Goal: Navigation & Orientation: Go to known website

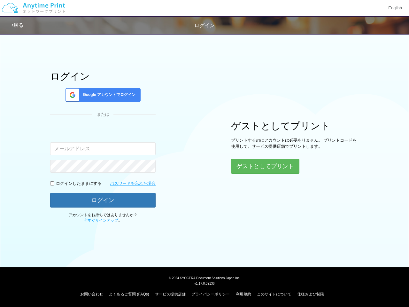
click at [204, 153] on div "ログイン Google アカウントでログイン または 入力されたメールアドレスまたはパスワードが正しくありません。 ログインしたままにする パスワードを忘れた…" at bounding box center [204, 126] width 383 height 193
click at [33, 8] on img at bounding box center [33, 8] width 68 height 22
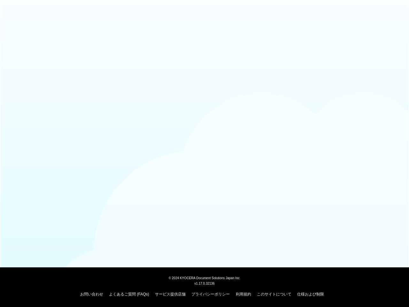
click at [395, 8] on div at bounding box center [204, 15] width 409 height 31
click at [18, 25] on div at bounding box center [204, 15] width 409 height 31
click at [103, 95] on body "© [DATE] KYOCERA Document Solutions Japan Inc. v1.17.0.32136 お問い合わせ よくあるご質問 (FA…" at bounding box center [204, 153] width 409 height 307
click at [52, 183] on body "© [DATE] KYOCERA Document Solutions Japan Inc. v1.17.0.32136 お問い合わせ よくあるご質問 (FA…" at bounding box center [204, 153] width 409 height 307
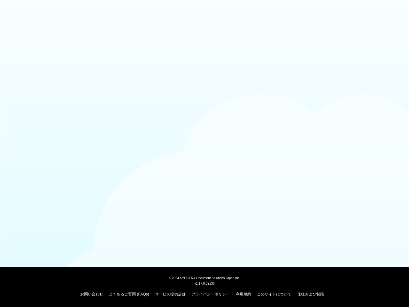
click at [103, 200] on body "© [DATE] KYOCERA Document Solutions Japan Inc. v1.17.0.32136 お問い合わせ よくあるご質問 (FA…" at bounding box center [204, 153] width 409 height 307
click at [265, 166] on body "© [DATE] KYOCERA Document Solutions Japan Inc. v1.17.0.32136 お問い合わせ よくあるご質問 (FA…" at bounding box center [204, 153] width 409 height 307
